Goal: Submit feedback/report problem

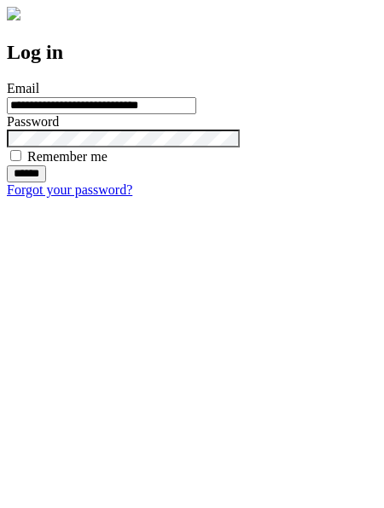
type input "**********"
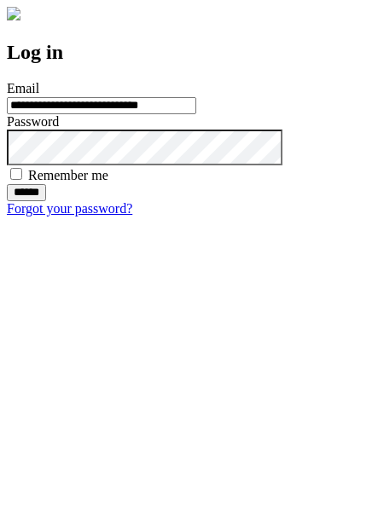
click at [46, 201] on input "******" at bounding box center [26, 192] width 39 height 17
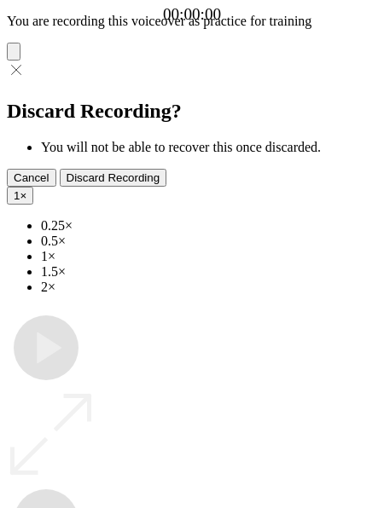
type input "**********"
